Goal: Transaction & Acquisition: Purchase product/service

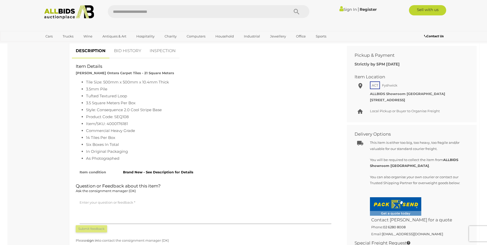
scroll to position [128, 0]
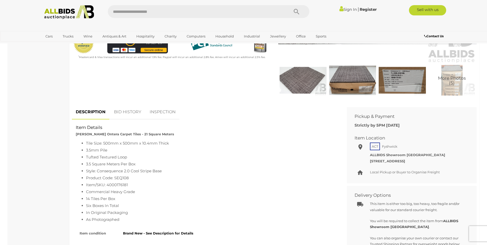
click at [400, 80] on img at bounding box center [402, 80] width 47 height 30
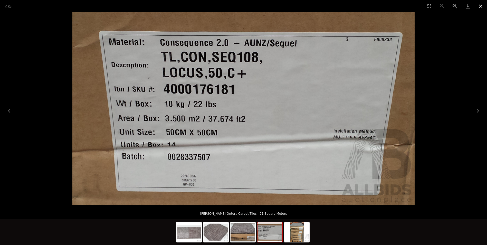
click at [484, 4] on button "Close gallery" at bounding box center [481, 6] width 13 height 12
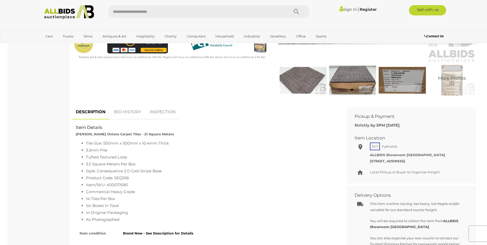
click at [130, 114] on link "BID HISTORY" at bounding box center [127, 112] width 35 height 15
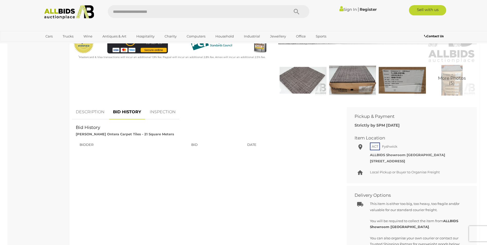
click at [150, 113] on link "INSPECTION" at bounding box center [163, 112] width 34 height 15
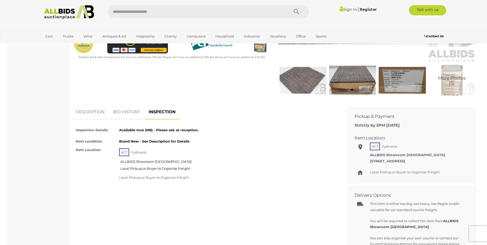
click at [89, 110] on link "DESCRIPTION" at bounding box center [90, 112] width 36 height 15
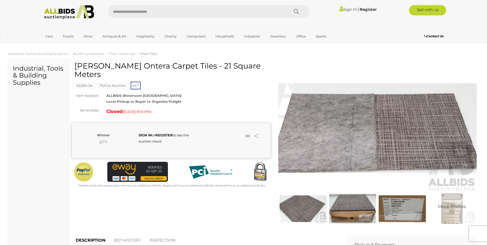
click at [451, 205] on span "More Photos (5)" at bounding box center [452, 210] width 28 height 10
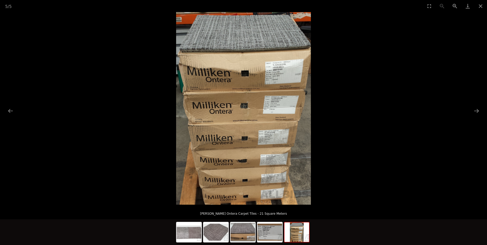
click at [265, 73] on img at bounding box center [243, 108] width 135 height 193
click at [482, 6] on button "Close gallery" at bounding box center [481, 6] width 13 height 12
